Goal: Information Seeking & Learning: Learn about a topic

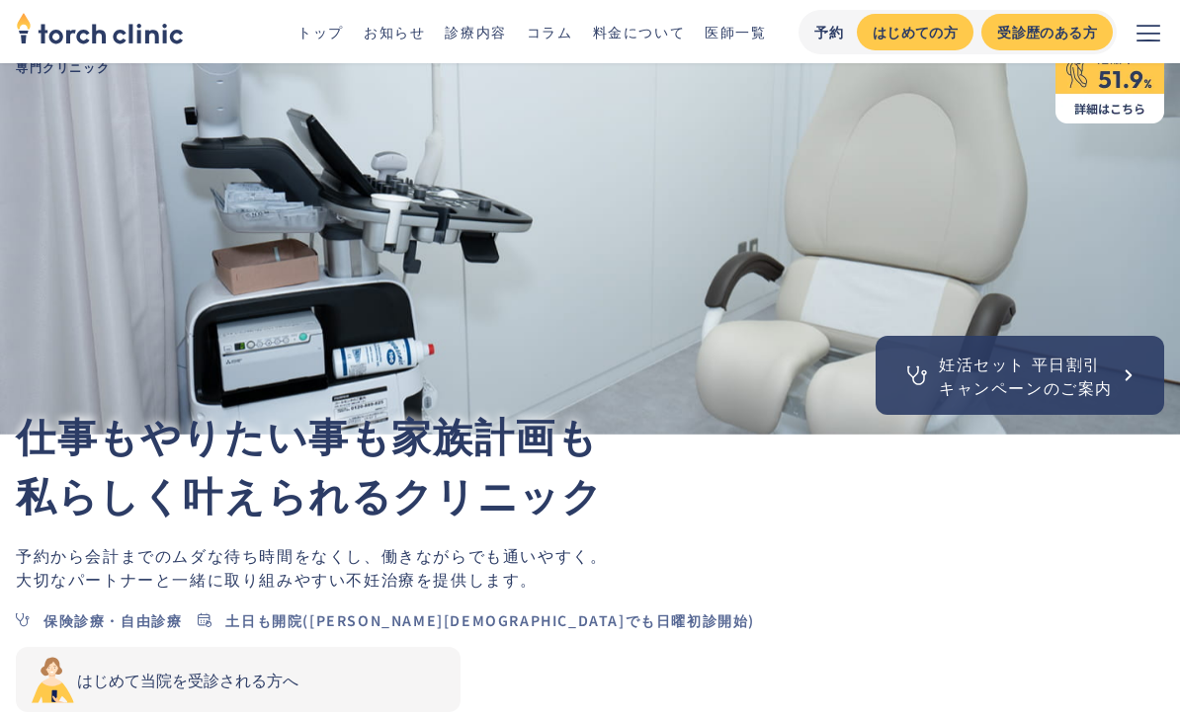
scroll to position [44, 0]
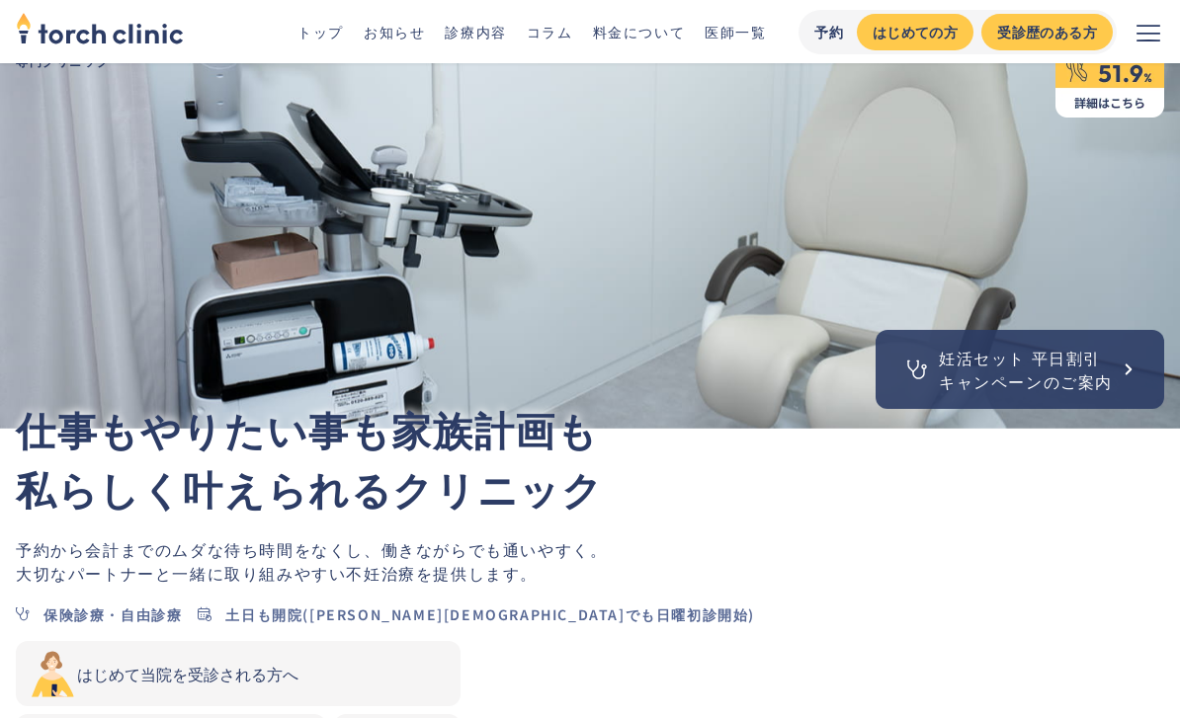
click at [1112, 107] on img at bounding box center [1109, 78] width 109 height 79
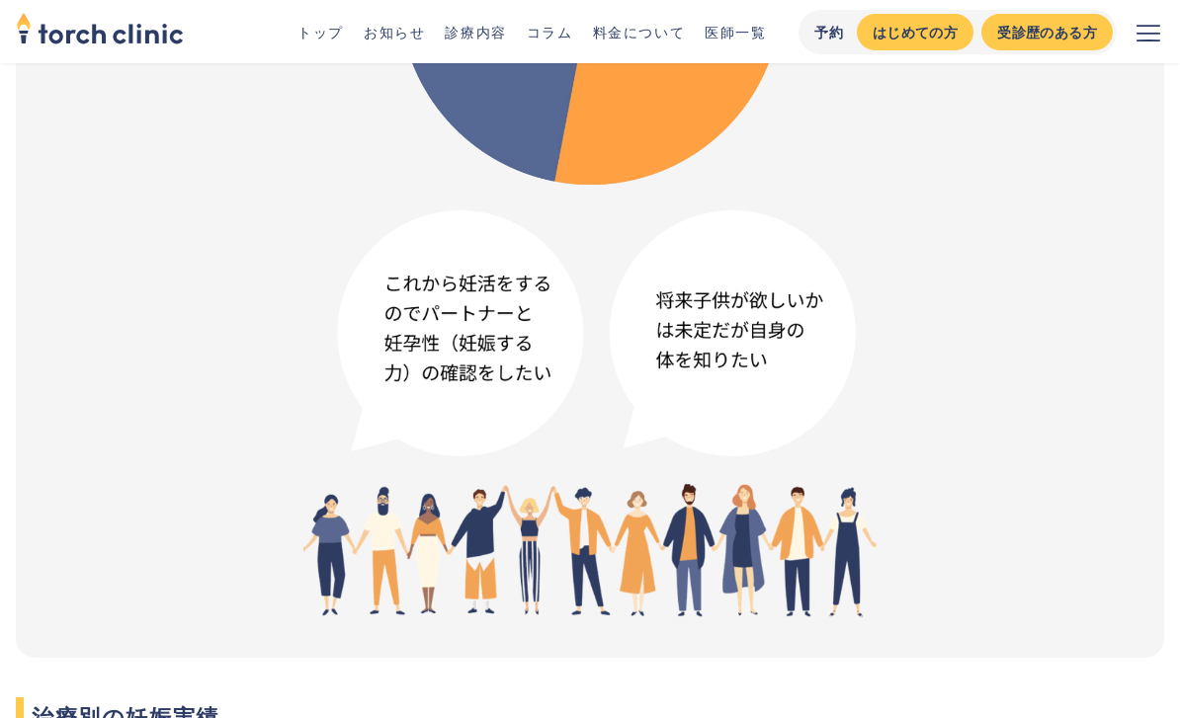
scroll to position [2594, 0]
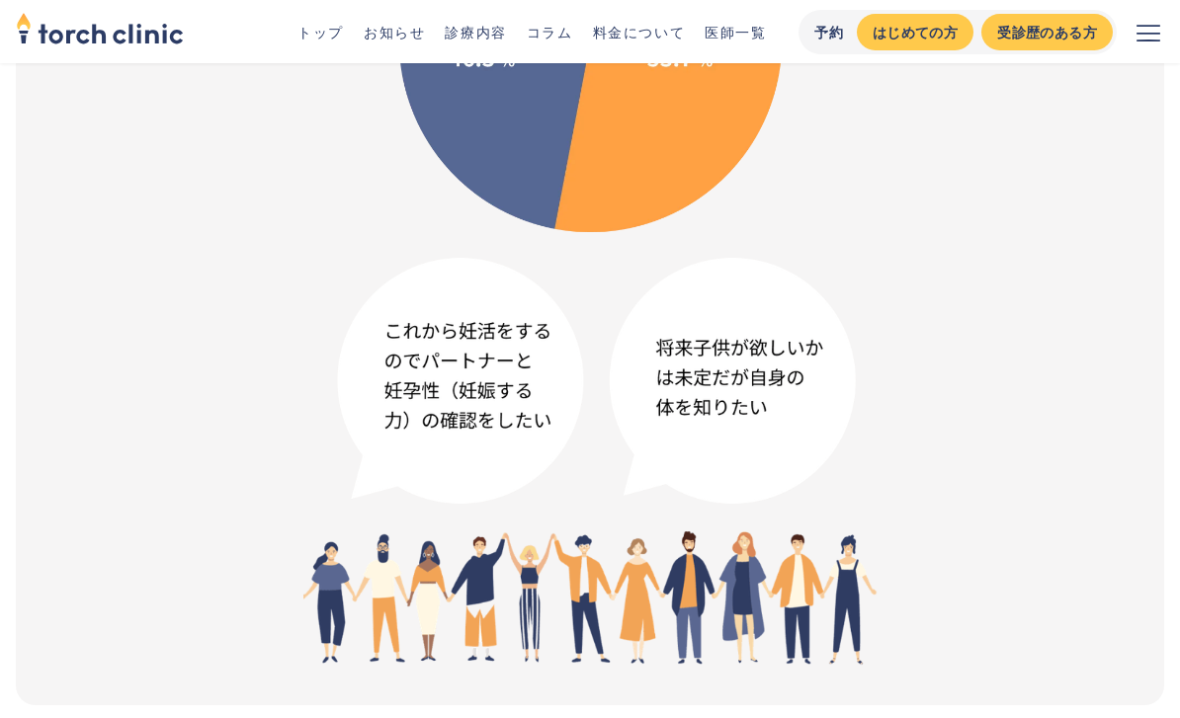
click at [330, 40] on link "トップ" at bounding box center [320, 32] width 46 height 20
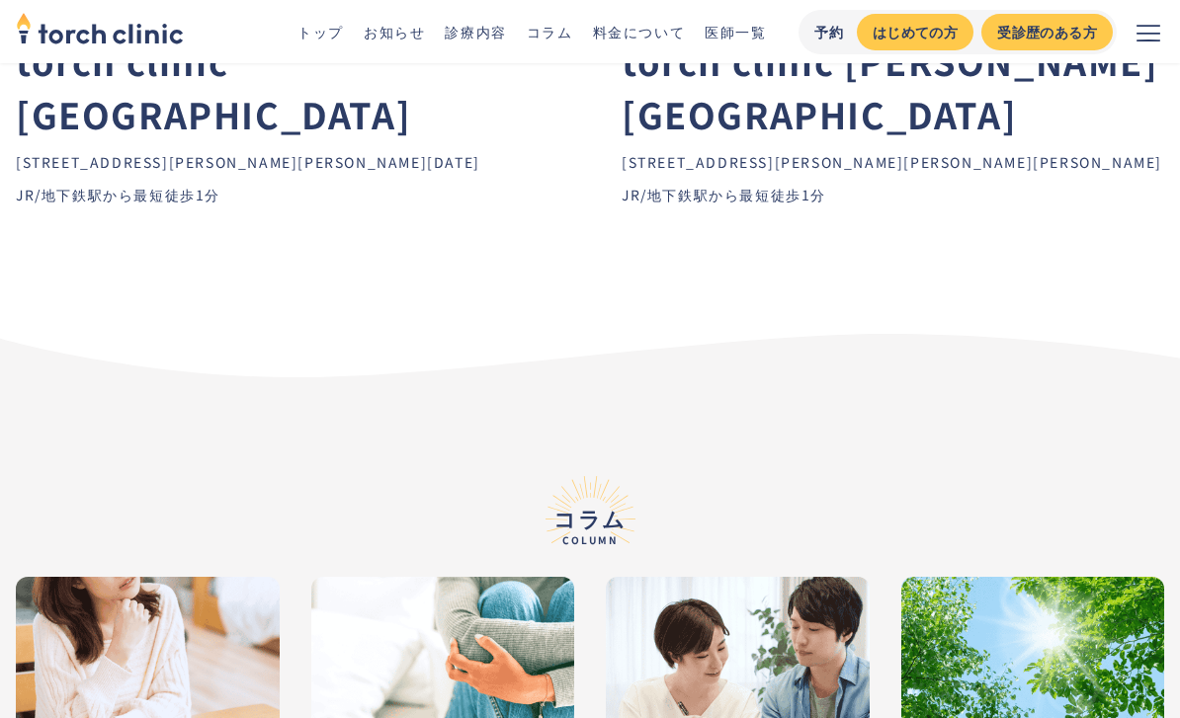
scroll to position [9529, 0]
click at [1137, 33] on icon "メニューを開く" at bounding box center [1148, 33] width 24 height 24
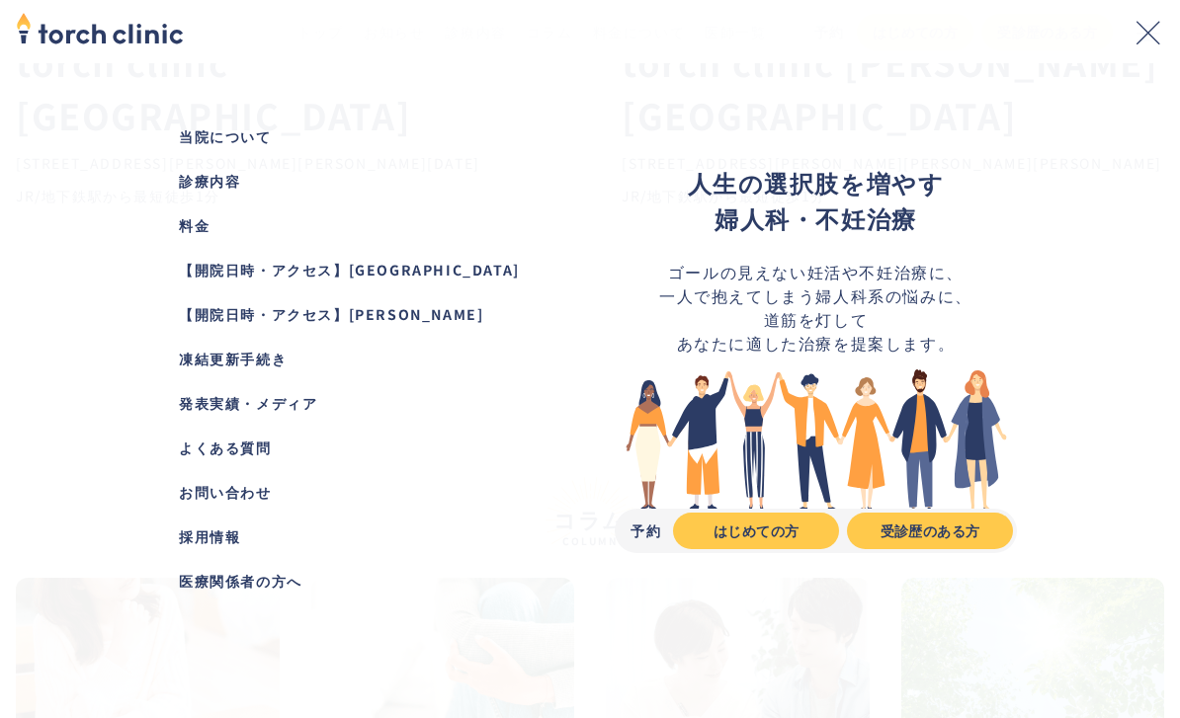
scroll to position [63, 0]
click at [259, 482] on div "お問い合わせ" at bounding box center [364, 492] width 371 height 21
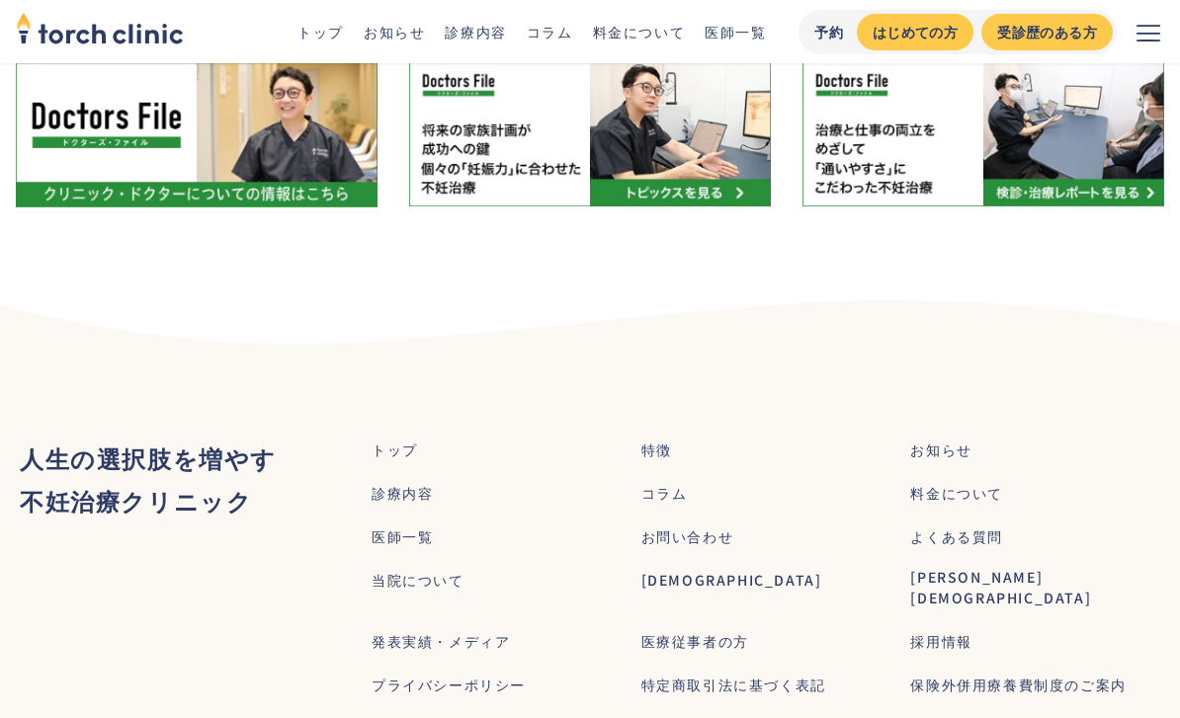
scroll to position [10766, 0]
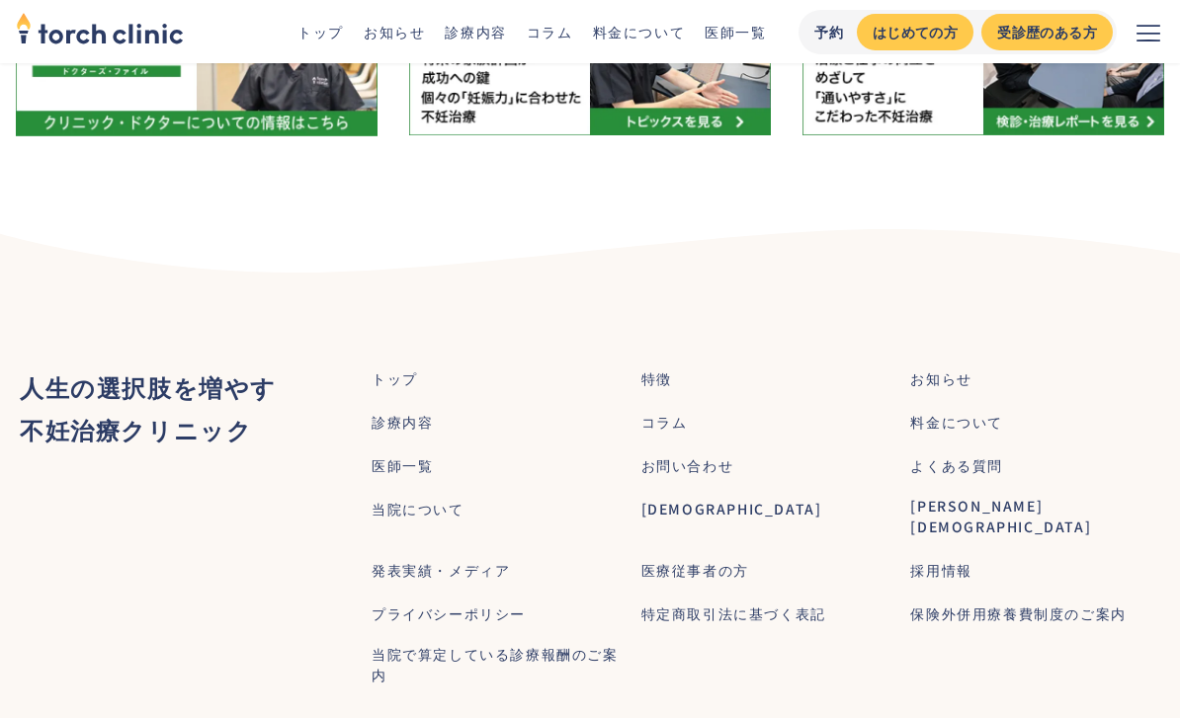
click at [688, 499] on div "[DEMOGRAPHIC_DATA]" at bounding box center [731, 509] width 181 height 21
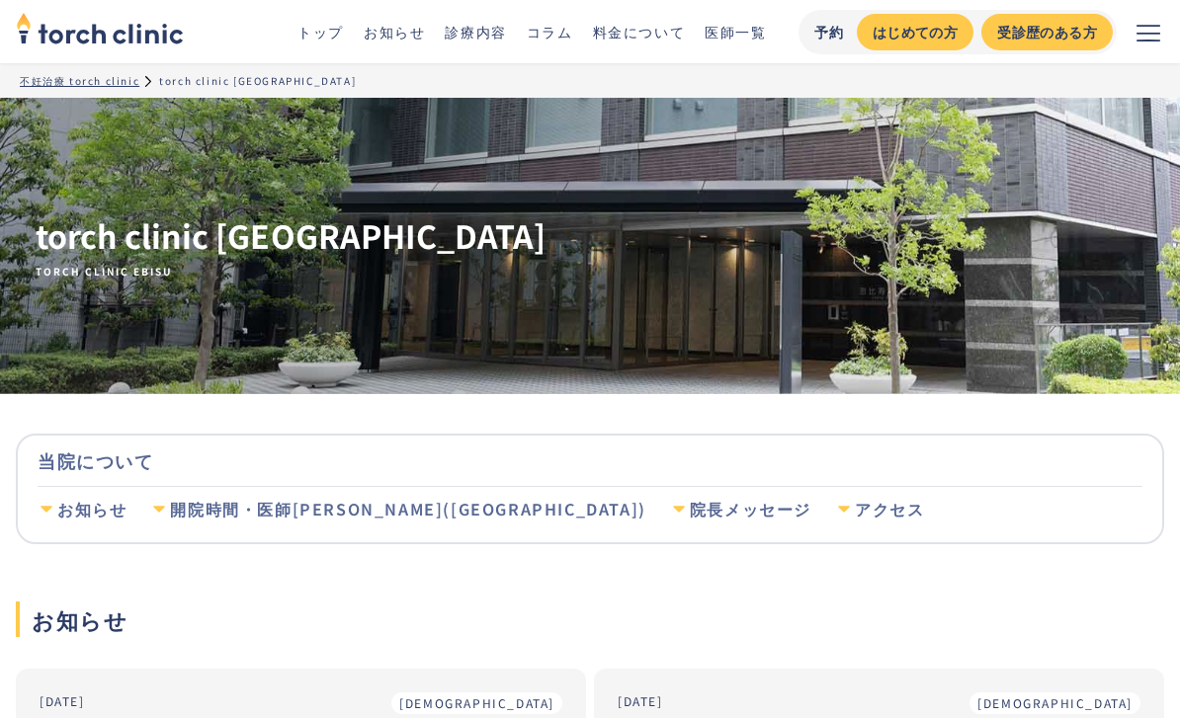
click at [160, 46] on img "home" at bounding box center [100, 27] width 168 height 43
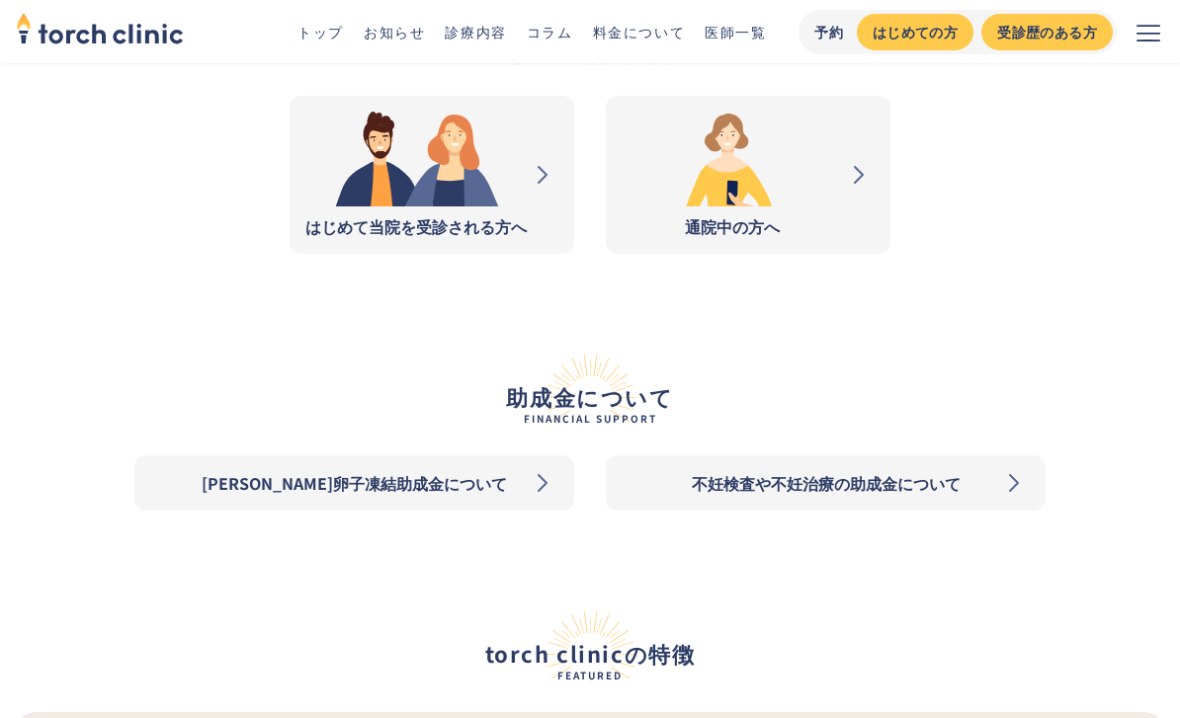
scroll to position [2382, 0]
click at [709, 170] on img at bounding box center [732, 159] width 221 height 95
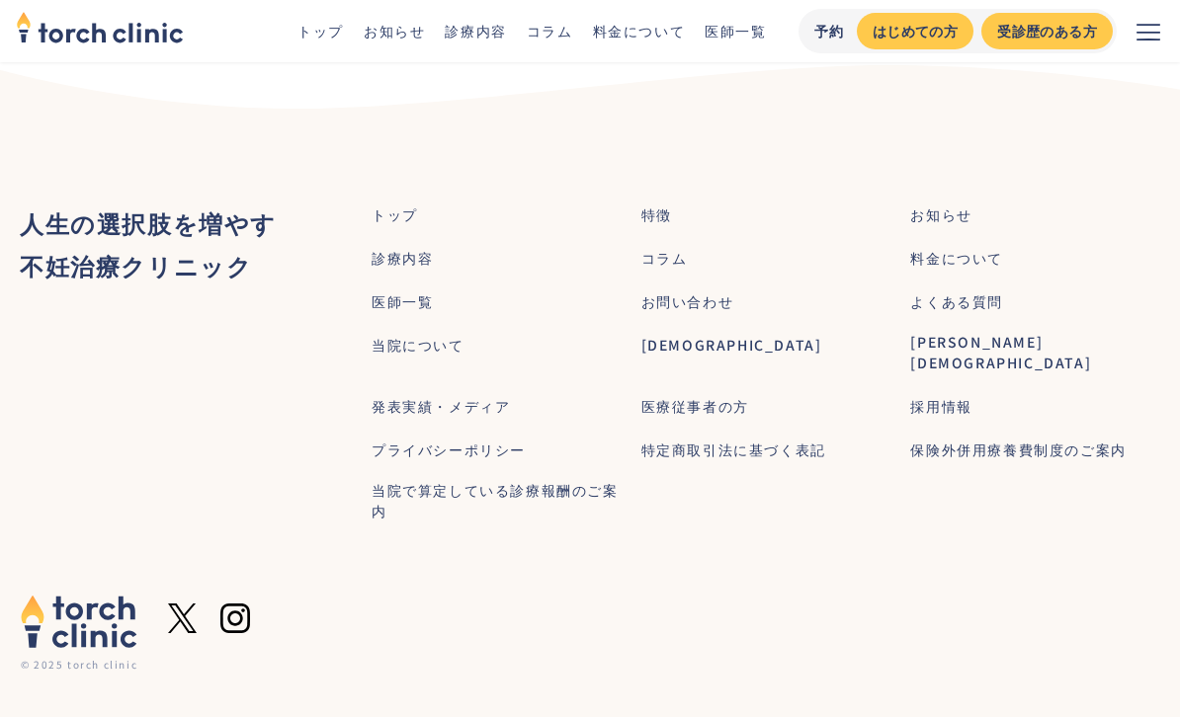
scroll to position [2433, 0]
